Goal: Information Seeking & Learning: Learn about a topic

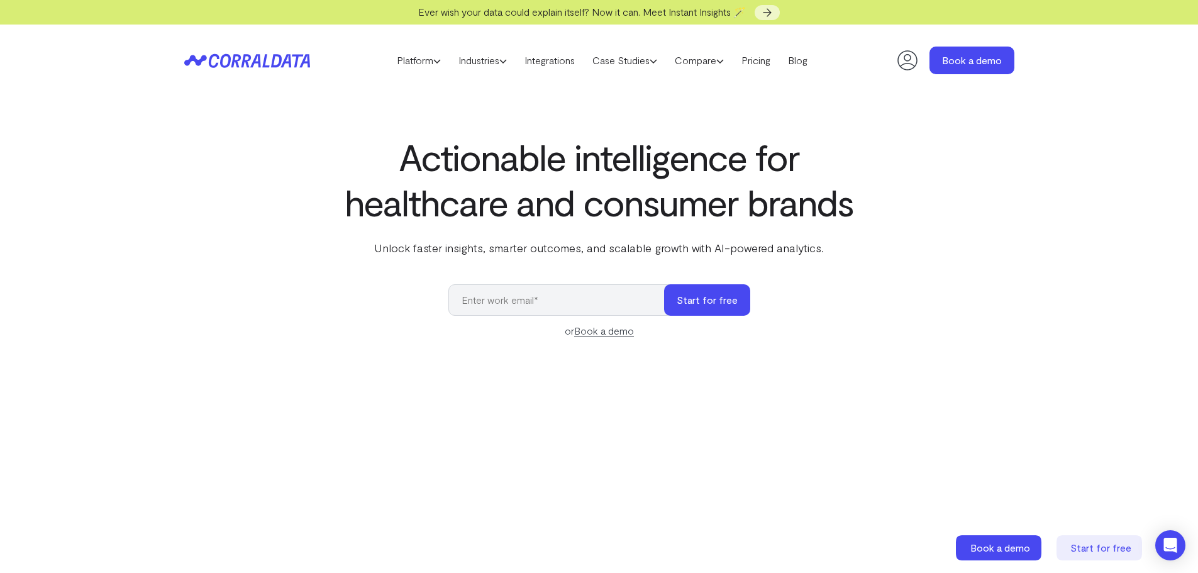
click at [970, 189] on div "Actionable intelligence for healthcare and consumer brands Unlock faster insigh…" at bounding box center [600, 438] width 906 height 608
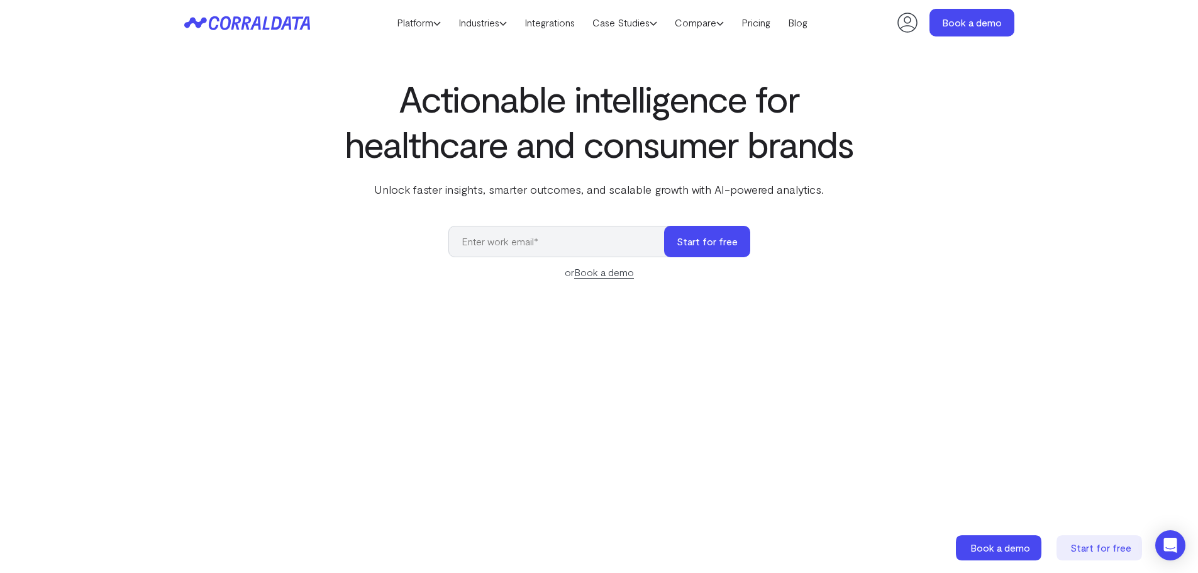
scroll to position [16, 0]
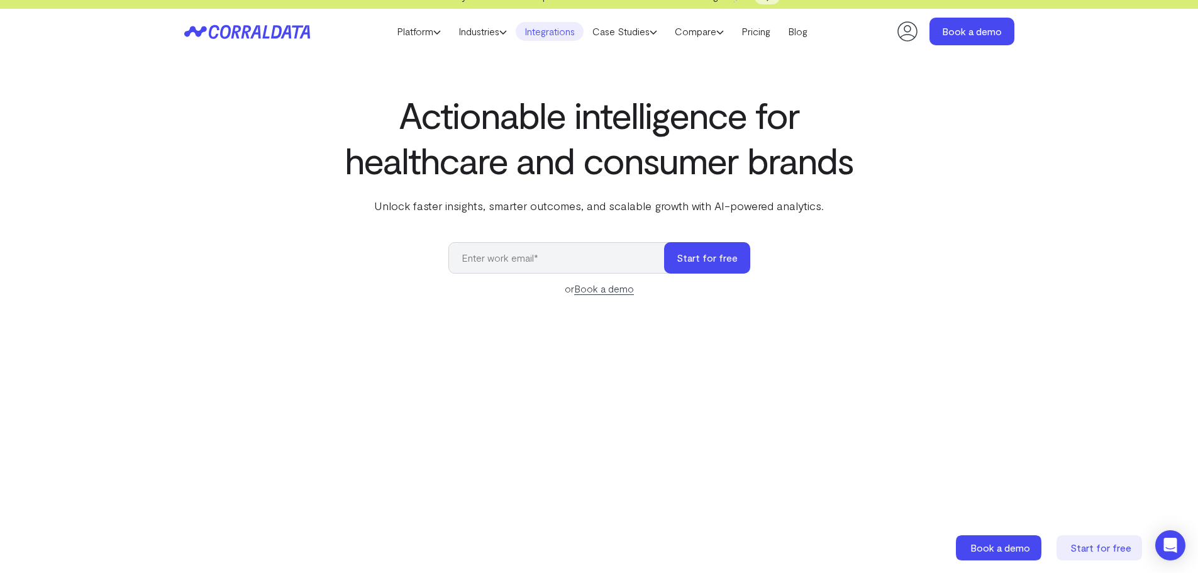
click at [531, 34] on link "Integrations" at bounding box center [550, 31] width 68 height 19
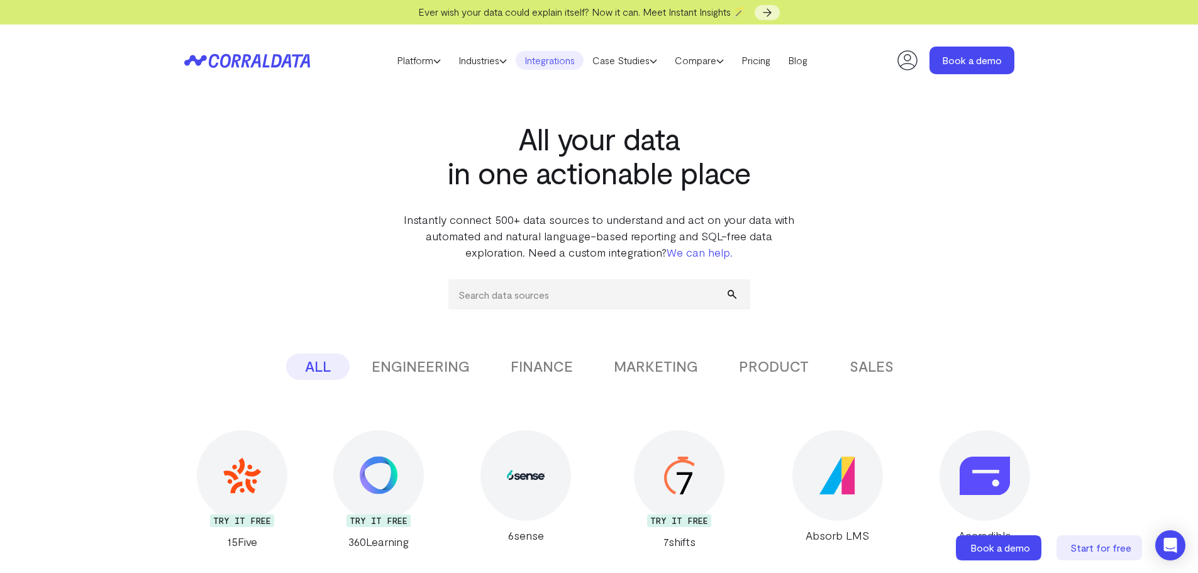
click at [765, 70] on header "Platform AI Reporting Use AI to effortlessly answer any business questions from…" at bounding box center [599, 61] width 830 height 72
click at [765, 66] on link "Pricing" at bounding box center [756, 60] width 47 height 19
